Goal: Information Seeking & Learning: Find specific fact

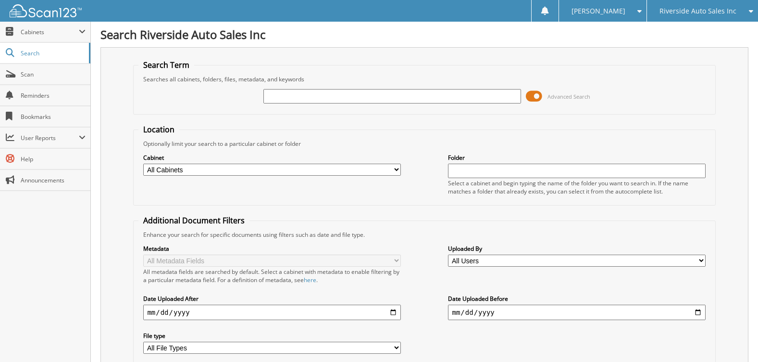
click at [424, 93] on input "text" at bounding box center [391, 96] width 257 height 14
type input "31538a"
click at [290, 93] on input "31538a" at bounding box center [391, 96] width 257 height 14
type input "31538"
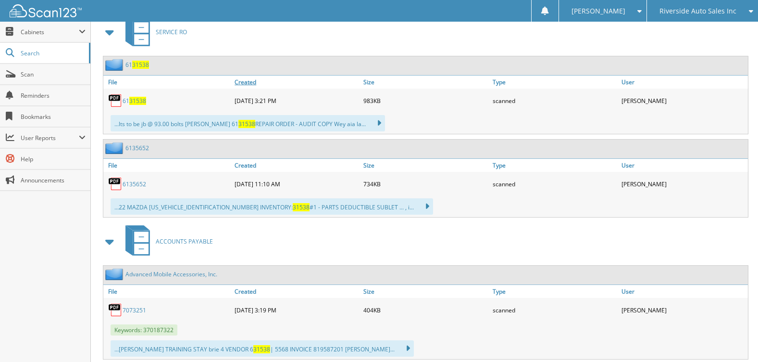
scroll to position [337, 0]
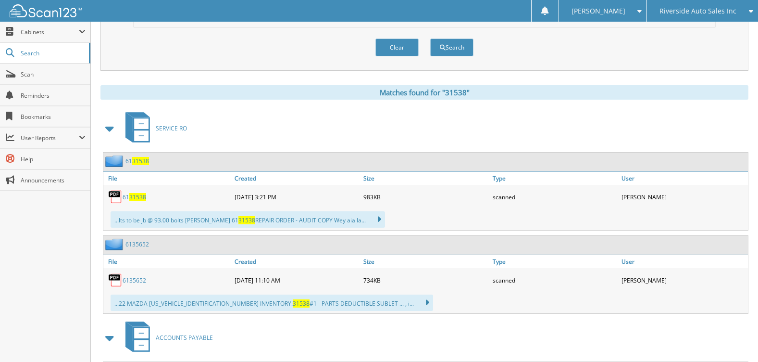
click at [111, 128] on span at bounding box center [109, 128] width 13 height 17
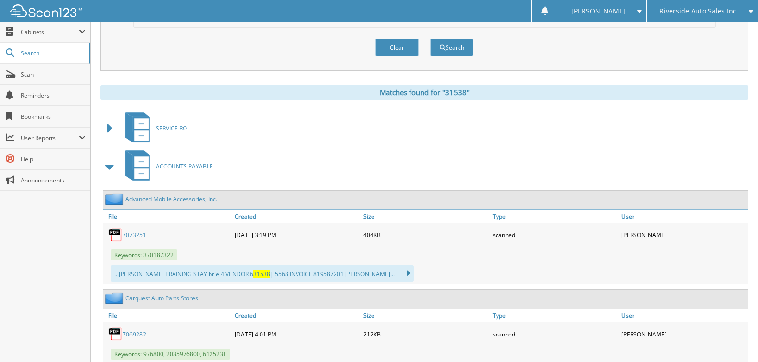
click at [107, 165] on span at bounding box center [109, 166] width 13 height 17
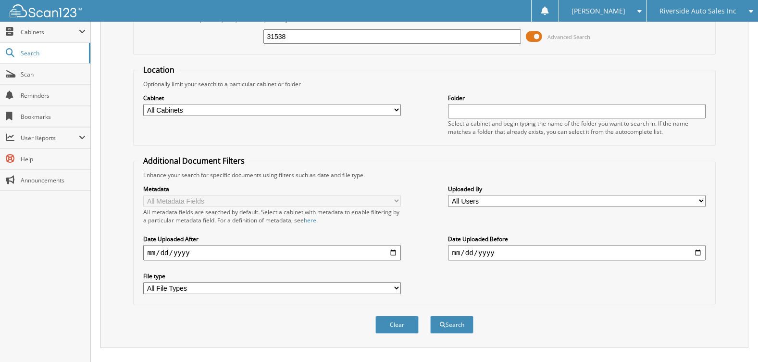
scroll to position [0, 0]
